Goal: Task Accomplishment & Management: Use online tool/utility

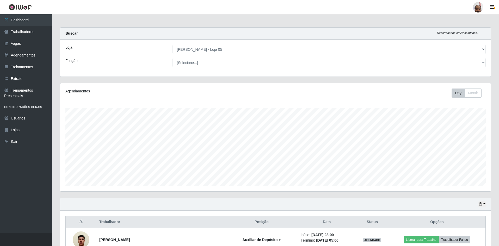
select select "252"
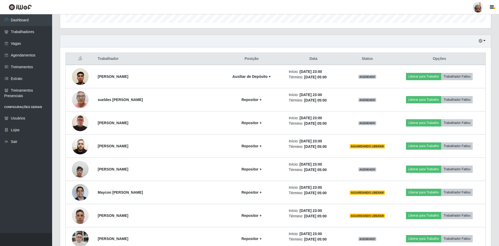
scroll to position [108, 431]
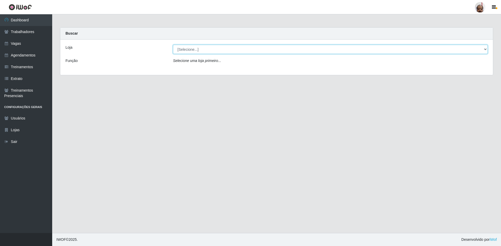
click at [484, 51] on select "[Selecione...] Mar Vermelho - Loja 05" at bounding box center [330, 49] width 315 height 9
select select "252"
click at [173, 45] on select "[Selecione...] Mar Vermelho - Loja 05" at bounding box center [330, 49] width 315 height 9
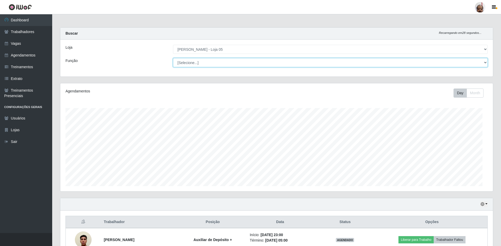
click at [482, 63] on select "[Selecione...] ASG ASG + ASG ++ Auxiliar de Depósito Auxiliar de Depósito + Aux…" at bounding box center [330, 62] width 315 height 9
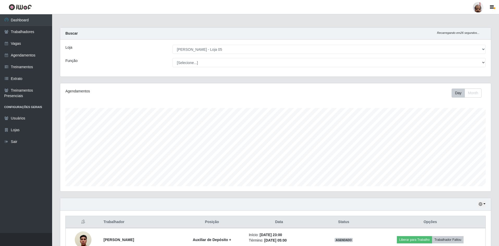
click at [340, 7] on header "Perfil Alterar Senha Sair" at bounding box center [249, 7] width 499 height 14
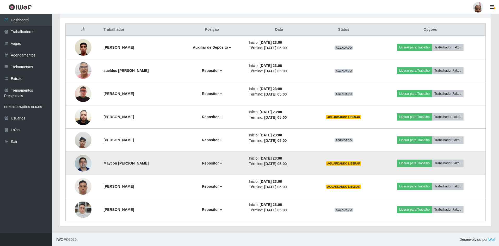
scroll to position [141, 0]
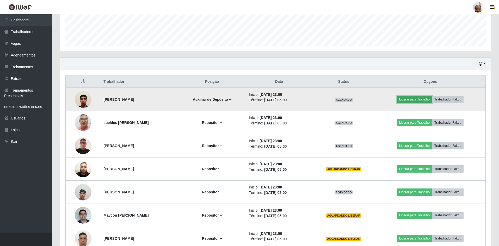
click at [427, 98] on button "Liberar para Trabalho" at bounding box center [414, 99] width 35 height 7
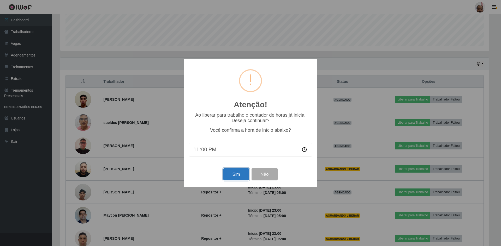
click at [242, 175] on button "Sim" at bounding box center [235, 174] width 25 height 12
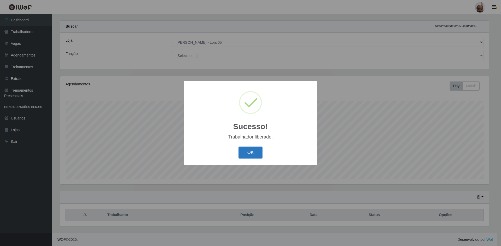
click at [251, 158] on button "OK" at bounding box center [250, 153] width 24 height 12
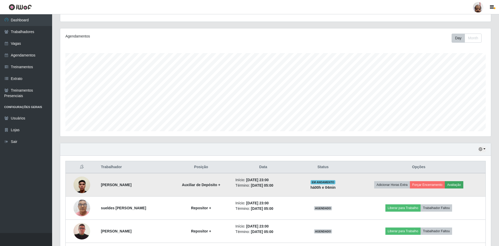
scroll to position [111, 0]
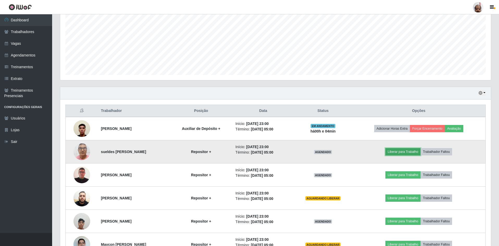
click at [408, 152] on button "Liberar para Trabalho" at bounding box center [403, 151] width 35 height 7
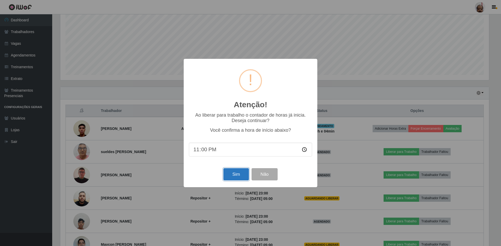
click at [238, 174] on button "Sim" at bounding box center [235, 174] width 25 height 12
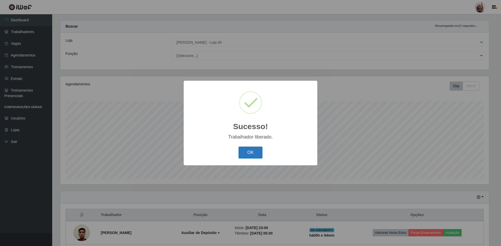
click at [243, 156] on button "OK" at bounding box center [250, 153] width 24 height 12
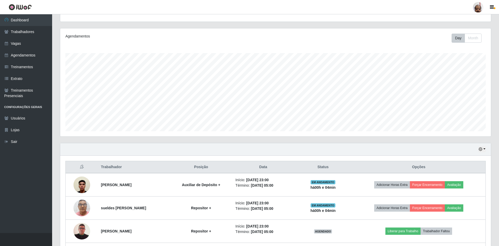
scroll to position [111, 0]
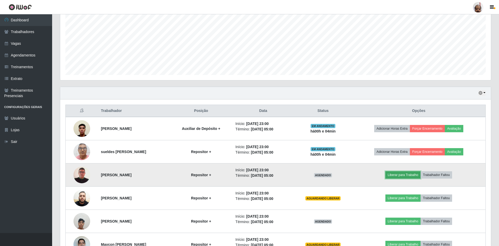
click at [401, 175] on button "Liberar para Trabalho" at bounding box center [403, 175] width 35 height 7
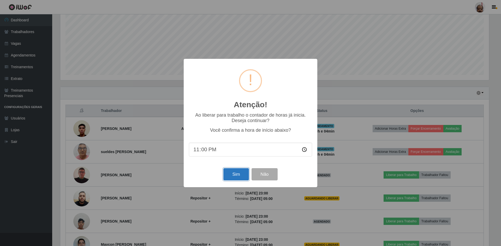
click at [229, 177] on button "Sim" at bounding box center [235, 174] width 25 height 12
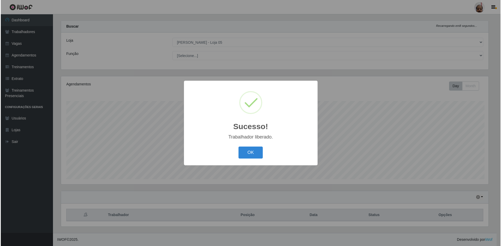
scroll to position [0, 0]
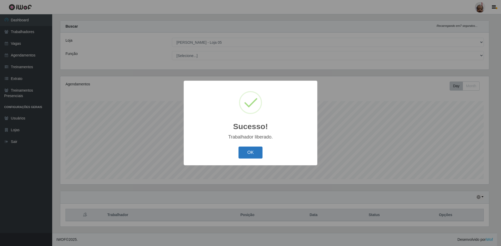
click at [244, 154] on button "OK" at bounding box center [250, 153] width 24 height 12
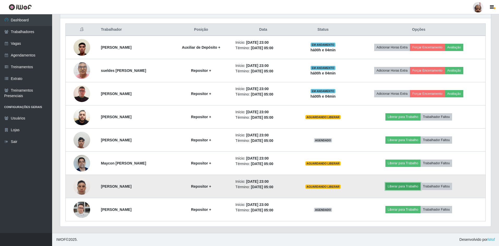
click at [404, 184] on button "Liberar para Trabalho" at bounding box center [403, 186] width 35 height 7
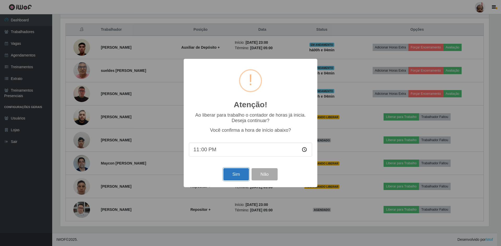
click at [233, 174] on button "Sim" at bounding box center [235, 174] width 25 height 12
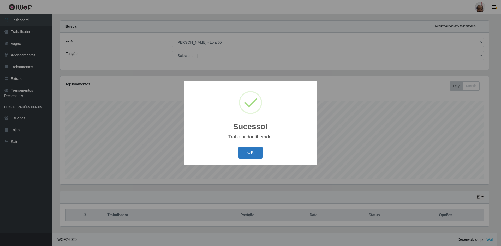
click at [241, 155] on button "OK" at bounding box center [250, 153] width 24 height 12
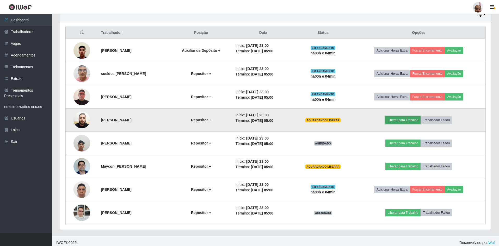
click at [404, 119] on button "Liberar para Trabalho" at bounding box center [403, 120] width 35 height 7
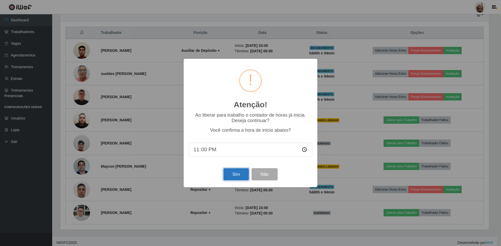
click at [230, 174] on button "Sim" at bounding box center [235, 174] width 25 height 12
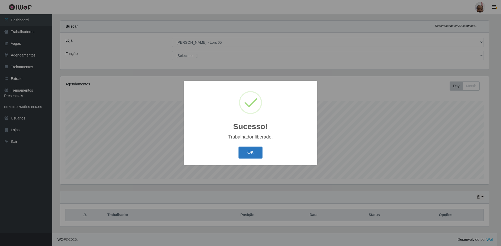
click at [255, 155] on button "OK" at bounding box center [250, 153] width 24 height 12
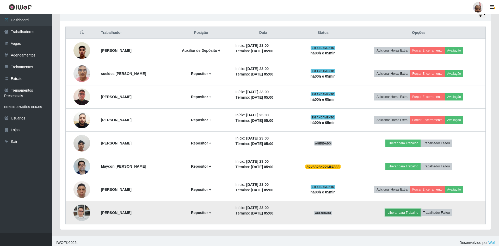
click at [405, 213] on button "Liberar para Trabalho" at bounding box center [403, 212] width 35 height 7
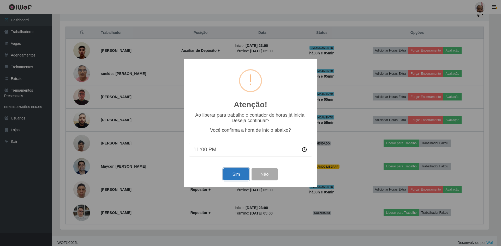
click at [236, 173] on button "Sim" at bounding box center [235, 174] width 25 height 12
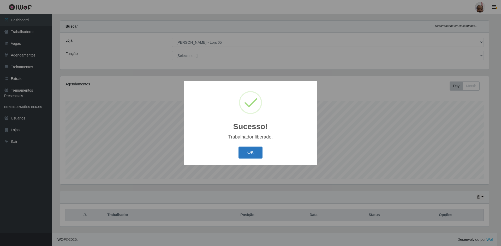
click at [254, 150] on button "OK" at bounding box center [250, 153] width 24 height 12
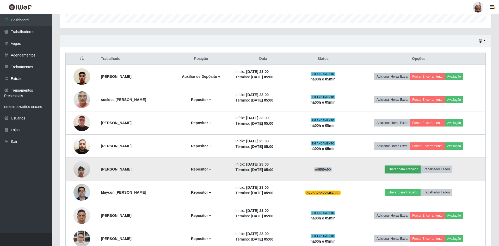
click at [404, 172] on button "Liberar para Trabalho" at bounding box center [403, 169] width 35 height 7
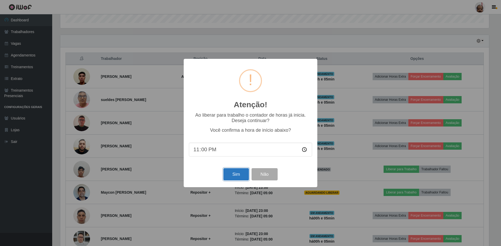
click at [242, 178] on button "Sim" at bounding box center [235, 174] width 25 height 12
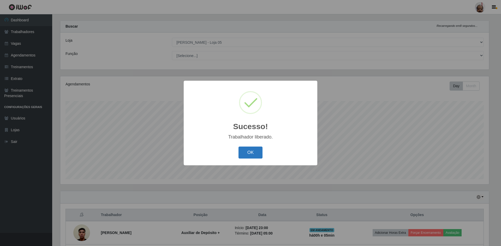
click at [250, 153] on button "OK" at bounding box center [250, 153] width 24 height 12
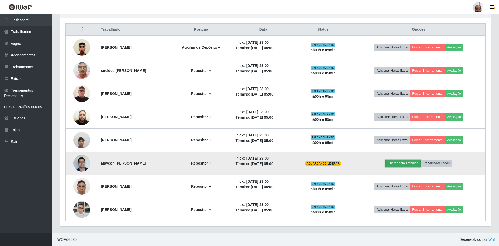
click at [406, 164] on button "Liberar para Trabalho" at bounding box center [403, 163] width 35 height 7
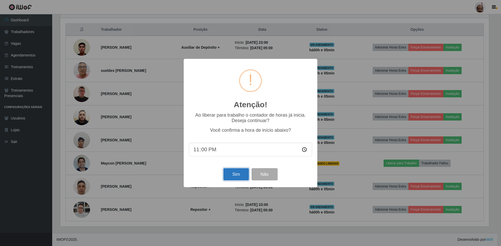
click at [232, 174] on button "Sim" at bounding box center [235, 174] width 25 height 12
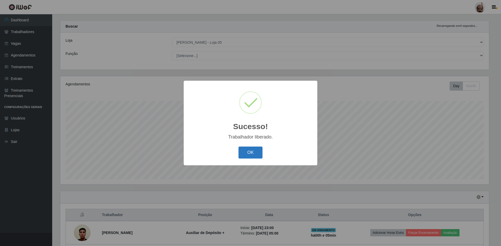
click at [248, 149] on button "OK" at bounding box center [250, 153] width 24 height 12
